Goal: Information Seeking & Learning: Learn about a topic

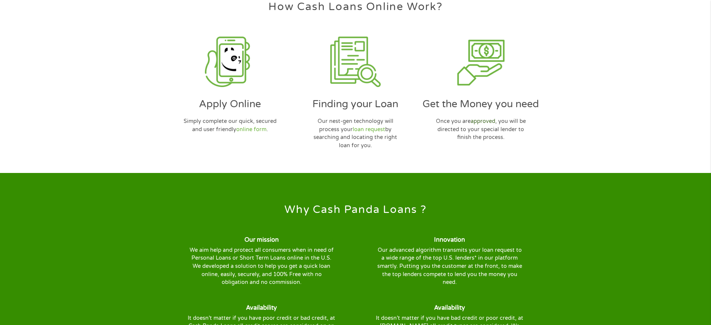
scroll to position [2312, 0]
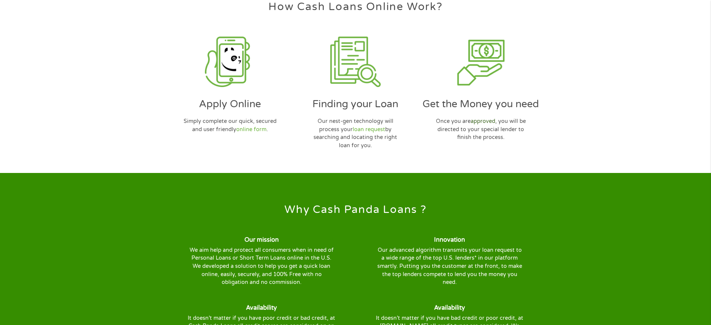
scroll to position [2312, 0]
